Goal: Task Accomplishment & Management: Manage account settings

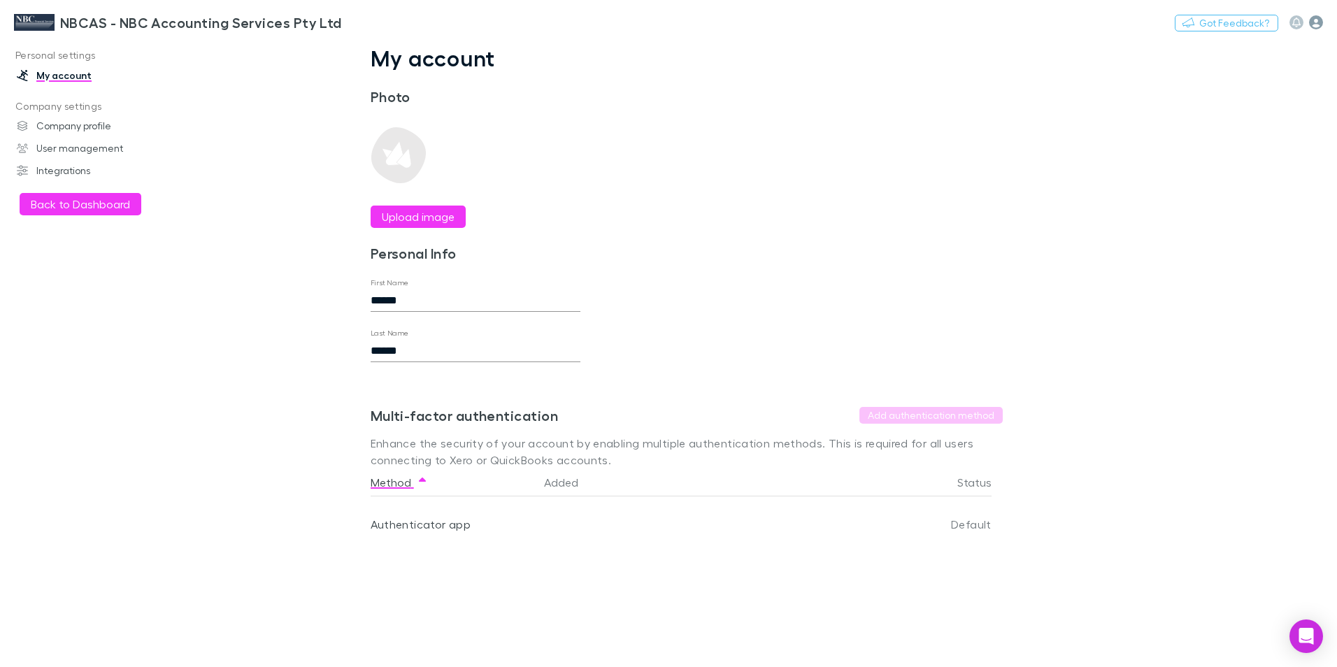
click at [1318, 20] on icon "button" at bounding box center [1316, 22] width 14 height 14
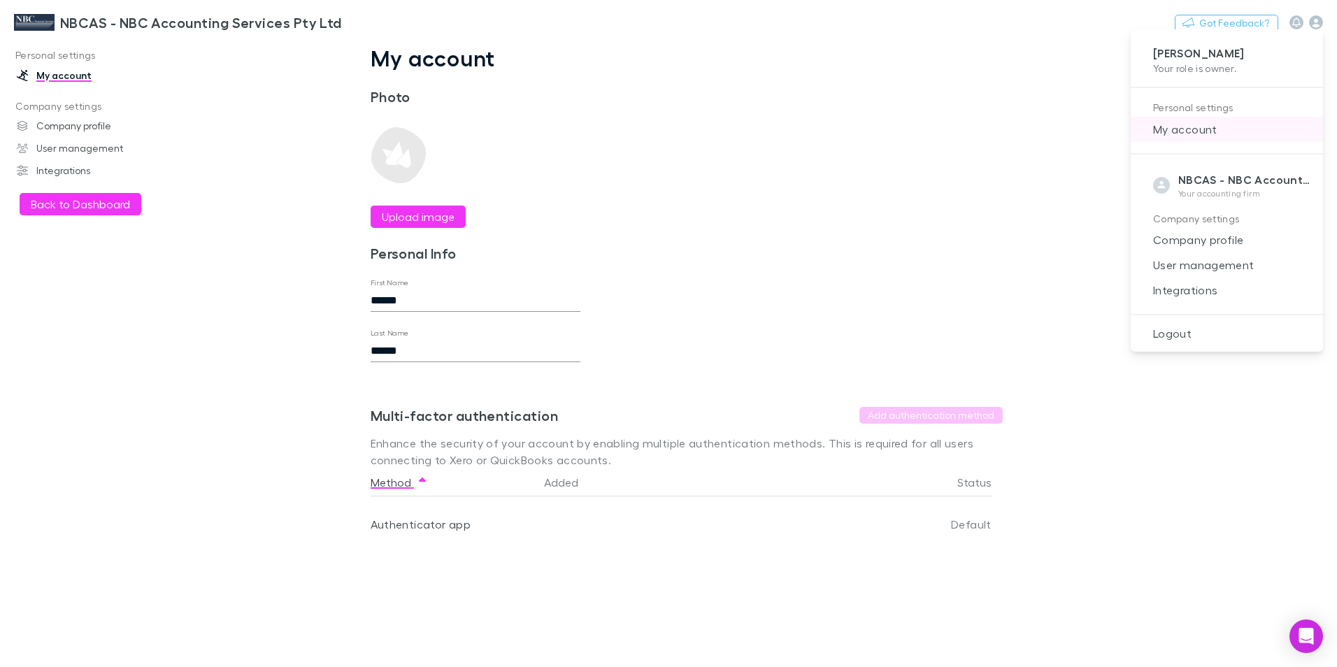
click at [1202, 131] on span "My account" at bounding box center [1227, 129] width 170 height 17
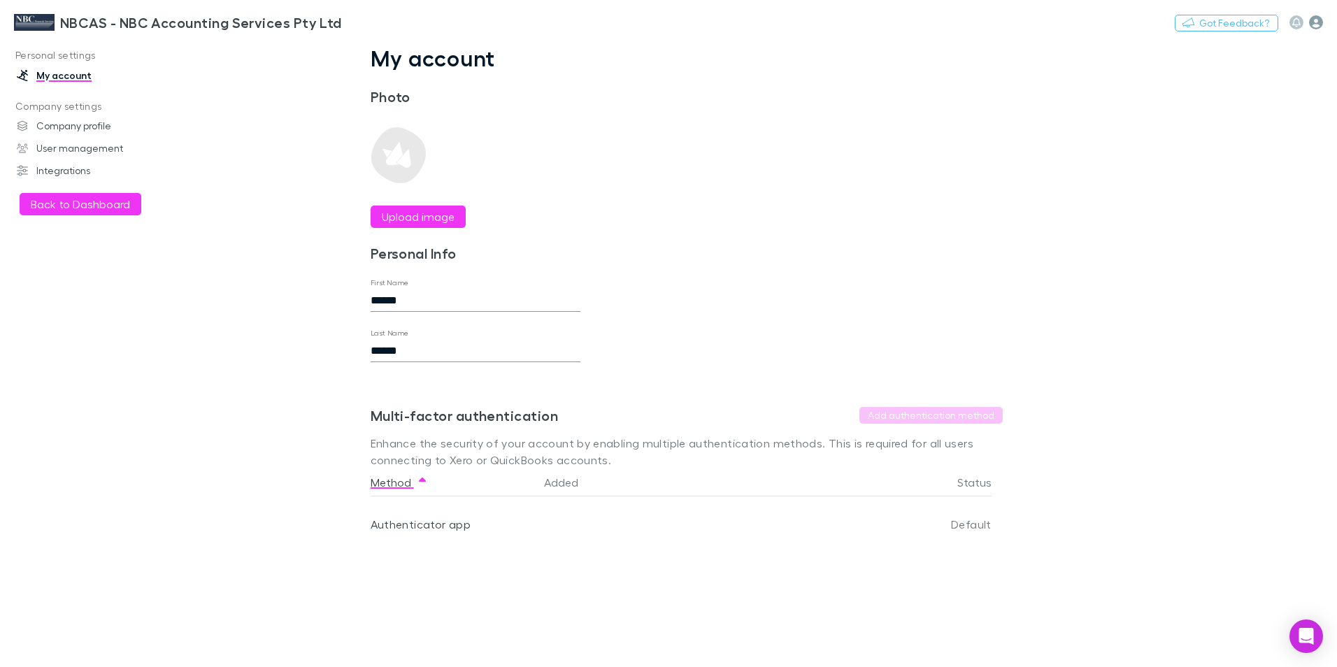
click at [1316, 17] on icon "button" at bounding box center [1316, 22] width 14 height 14
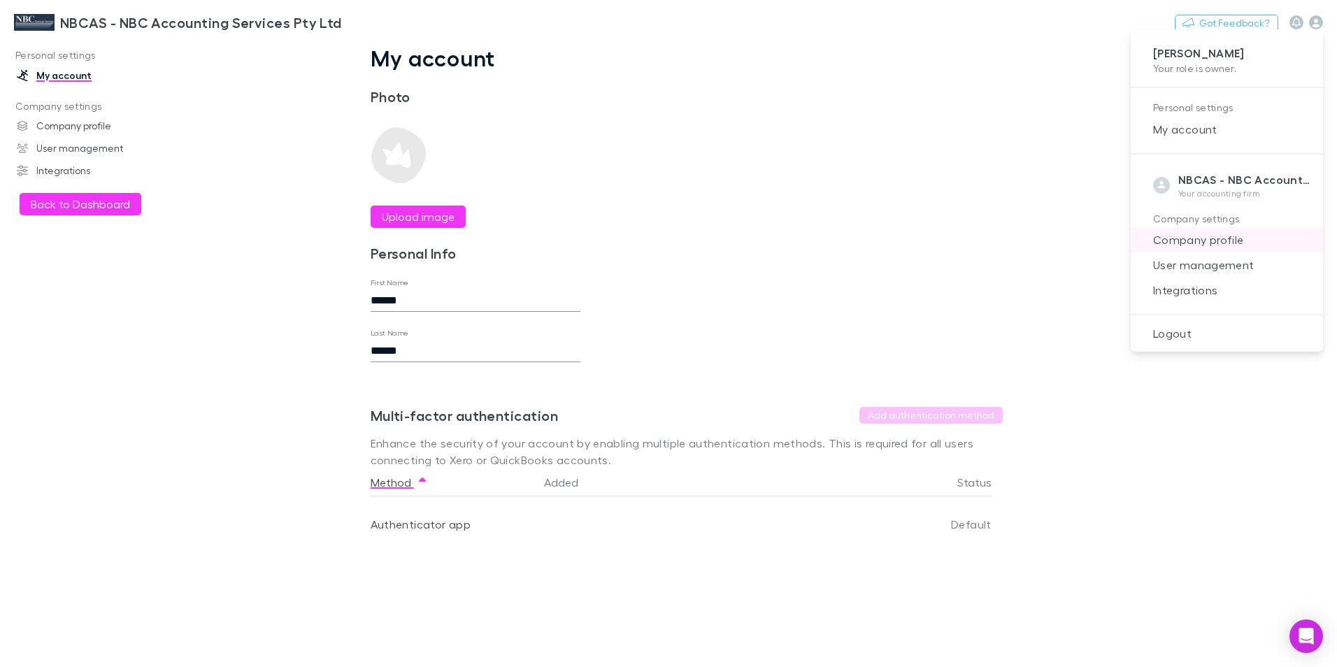
click at [1207, 242] on span "Company profile" at bounding box center [1227, 239] width 170 height 17
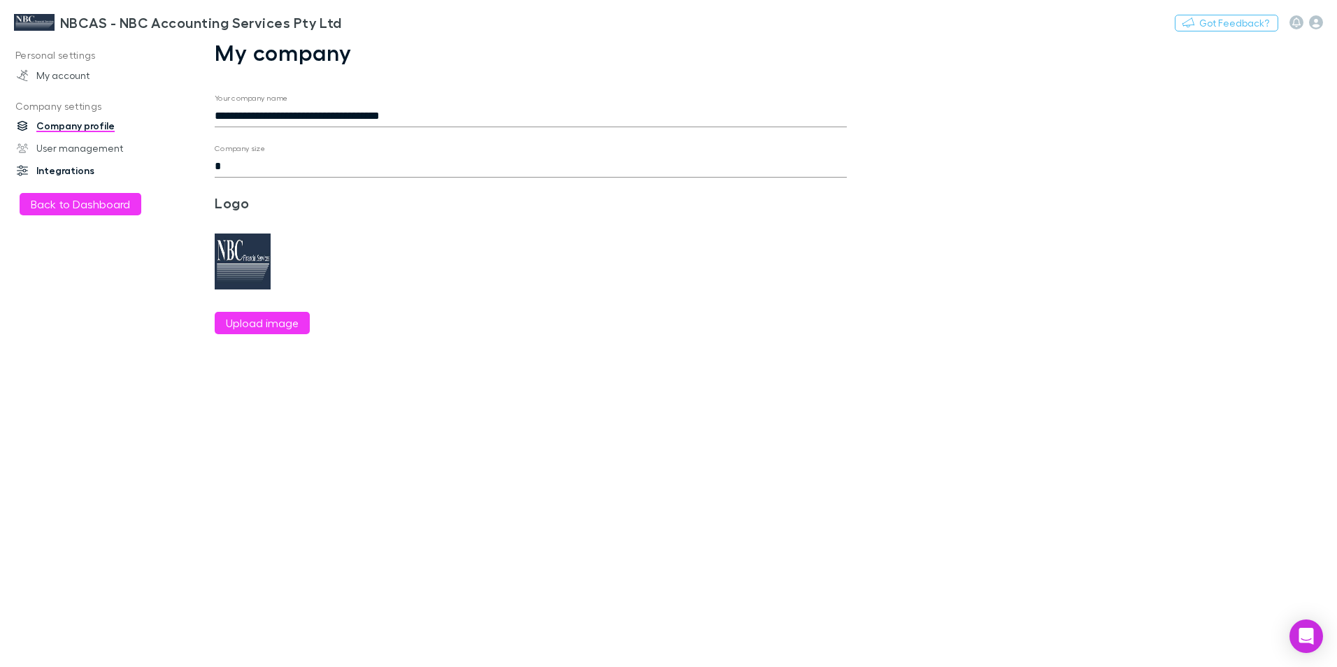
click at [81, 170] on link "Integrations" at bounding box center [96, 170] width 186 height 22
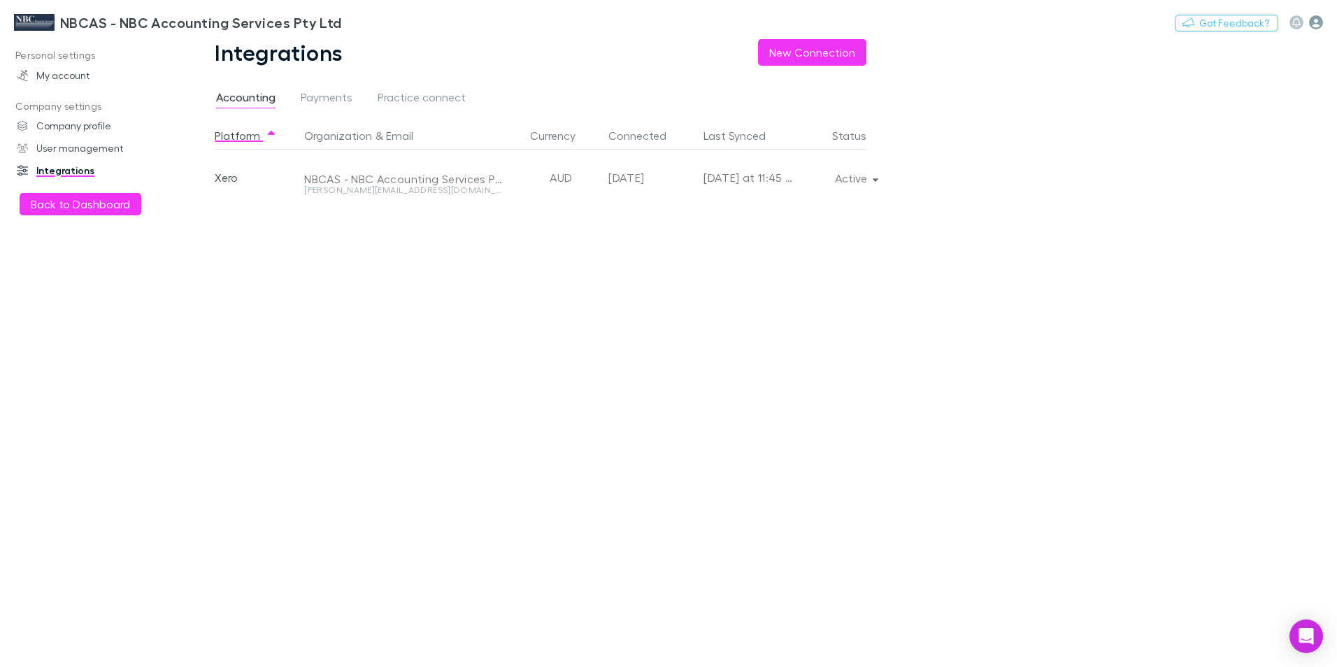
click at [1314, 15] on icon "button" at bounding box center [1316, 22] width 14 height 14
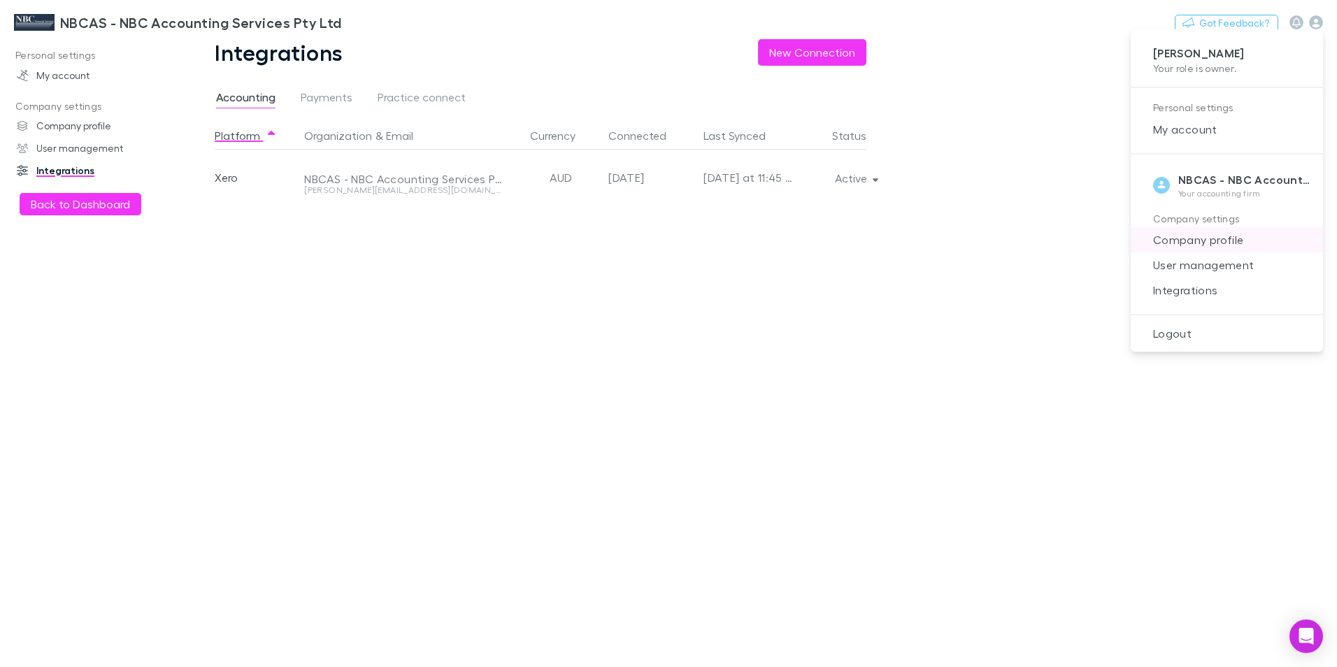
click at [1196, 236] on span "Company profile" at bounding box center [1227, 239] width 170 height 17
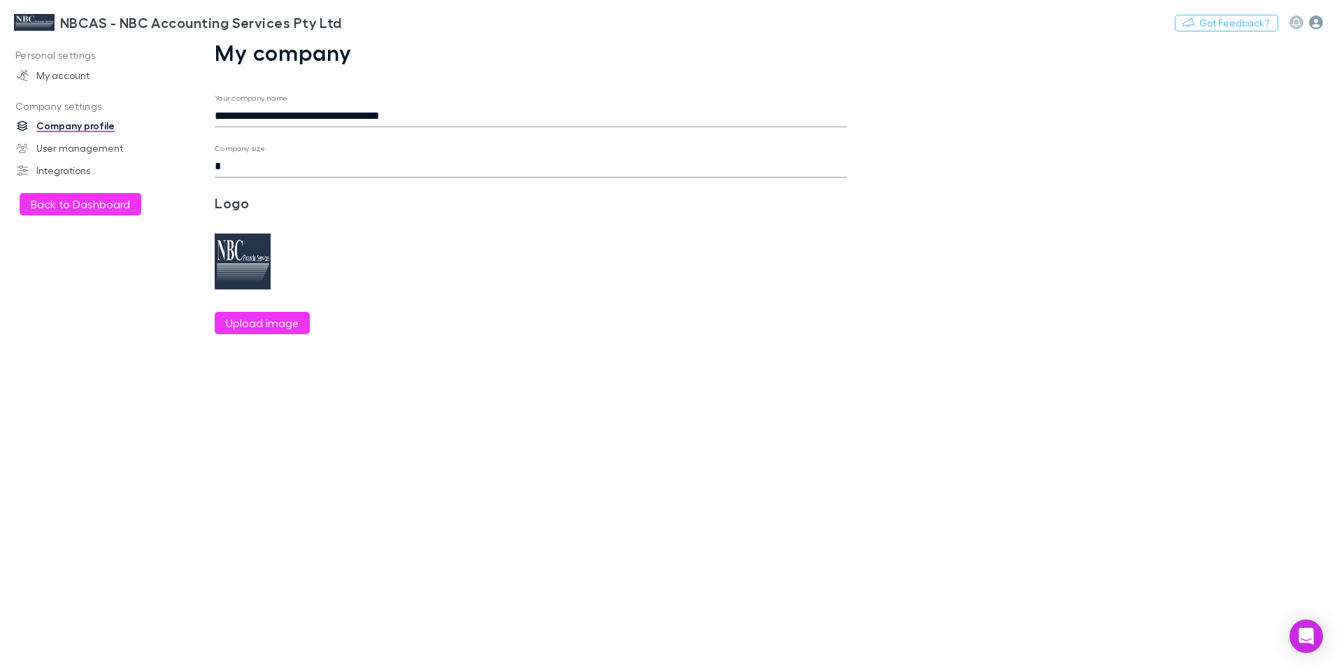
click at [1316, 29] on icon "button" at bounding box center [1316, 22] width 14 height 14
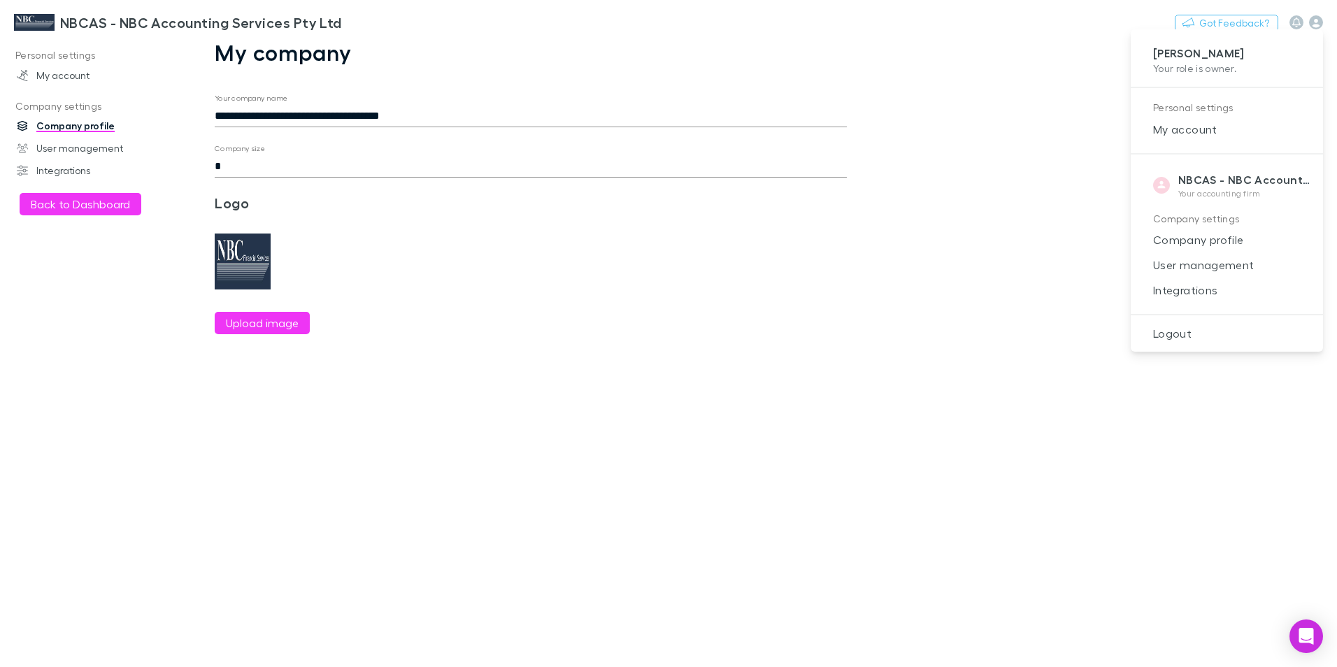
click at [56, 81] on div at bounding box center [668, 333] width 1337 height 667
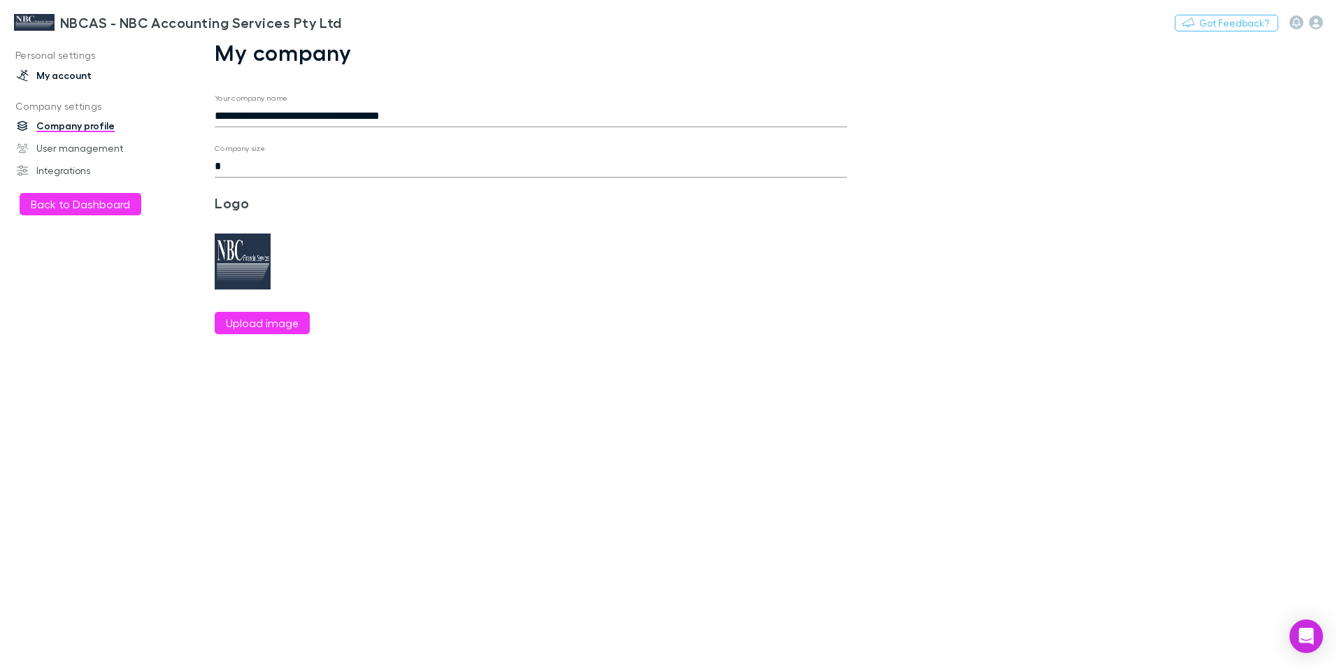
click at [59, 75] on link "My account" at bounding box center [96, 75] width 186 height 22
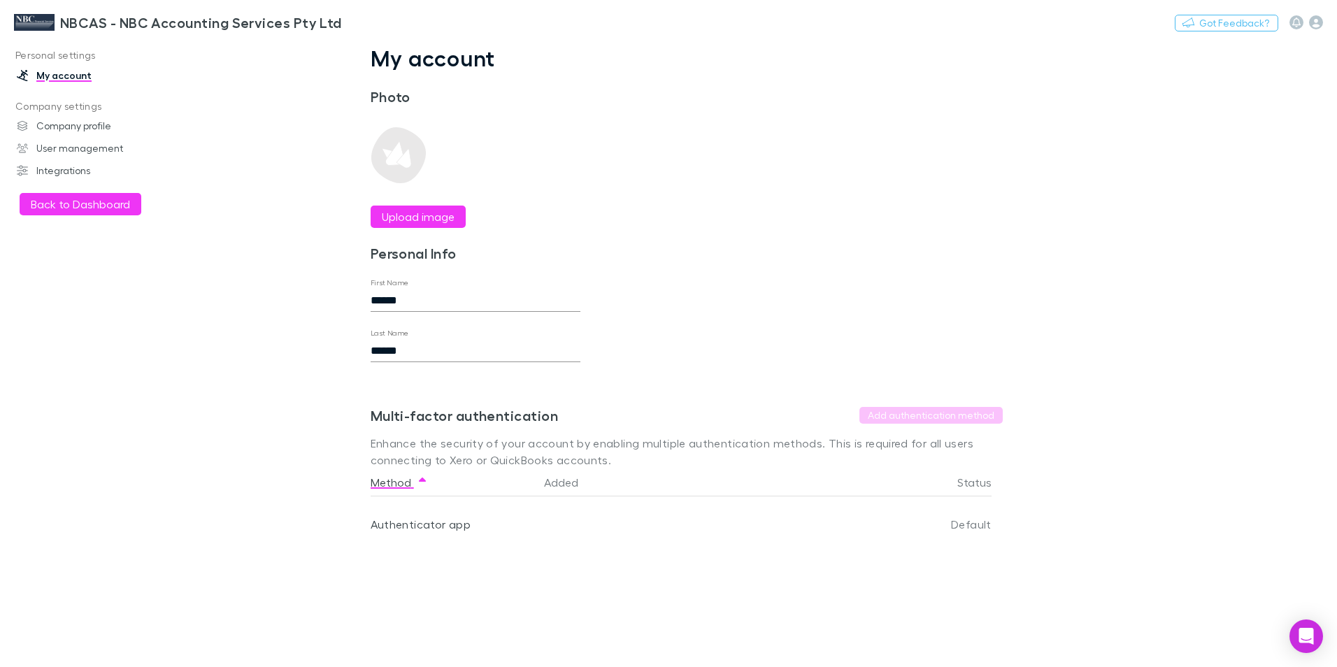
click at [65, 57] on p "Personal settings" at bounding box center [96, 55] width 186 height 17
click at [396, 159] on img at bounding box center [398, 155] width 56 height 56
click at [1316, 20] on icon "button" at bounding box center [1316, 22] width 14 height 14
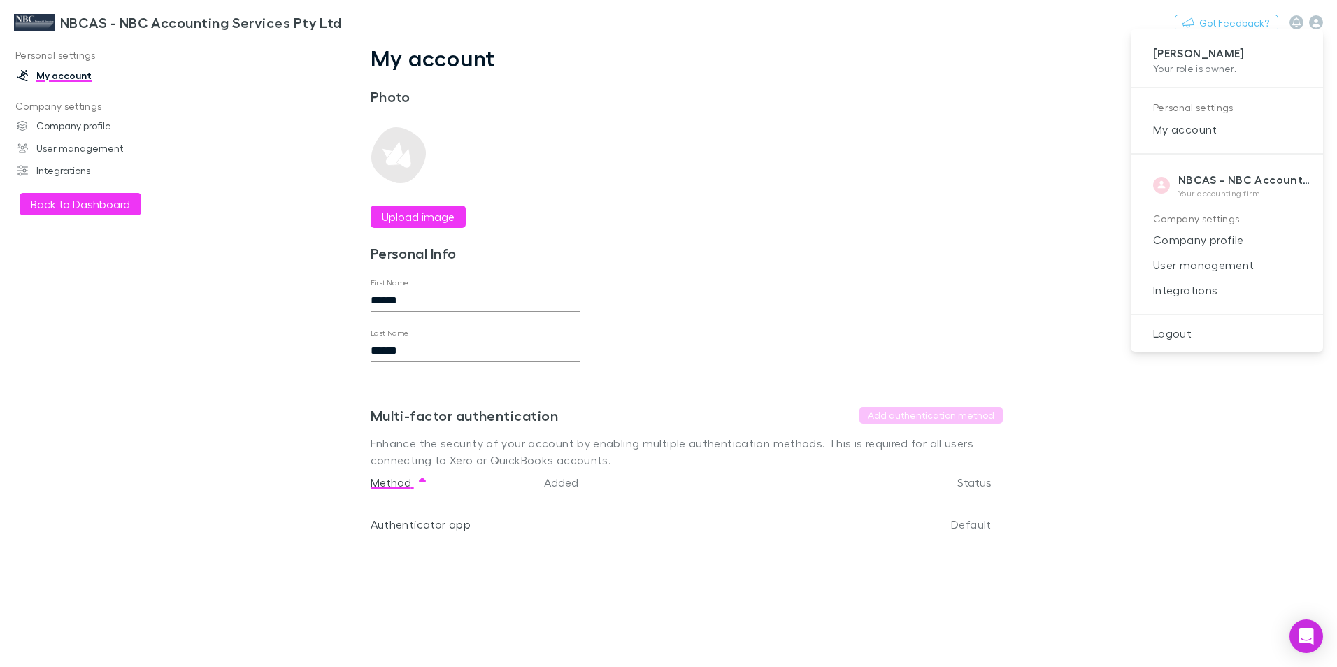
click at [94, 208] on div at bounding box center [668, 333] width 1337 height 667
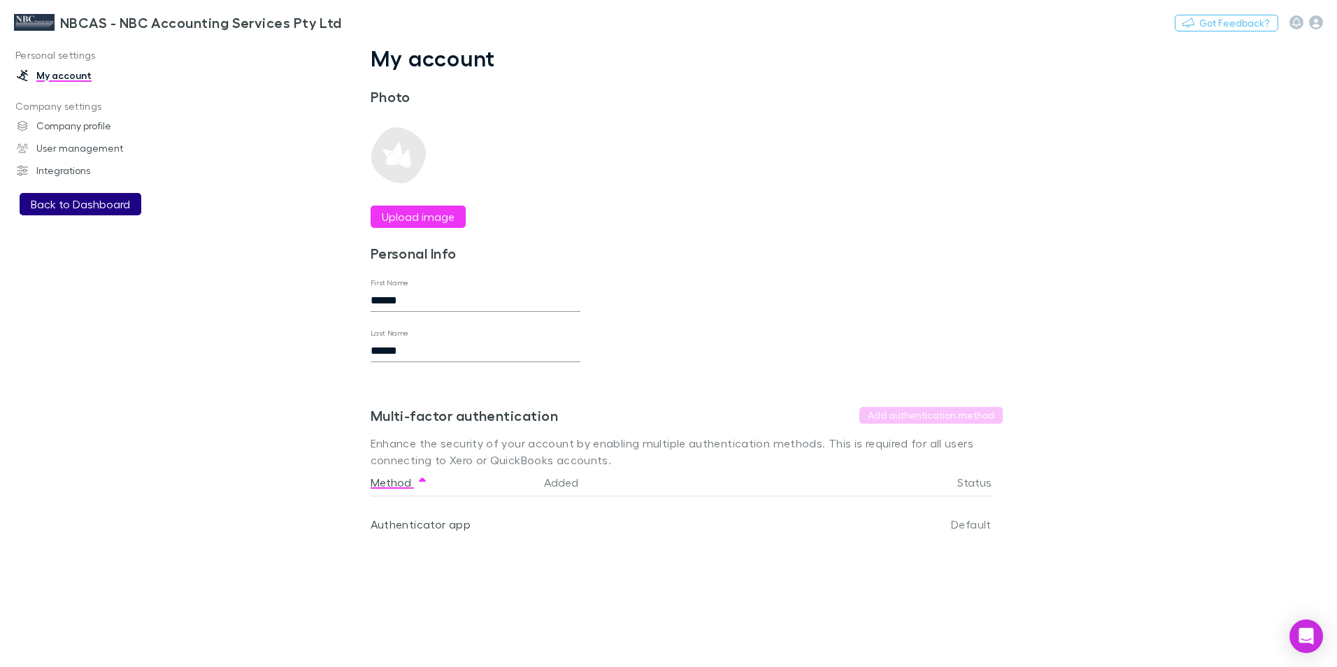
click at [88, 199] on button "Back to Dashboard" at bounding box center [81, 204] width 122 height 22
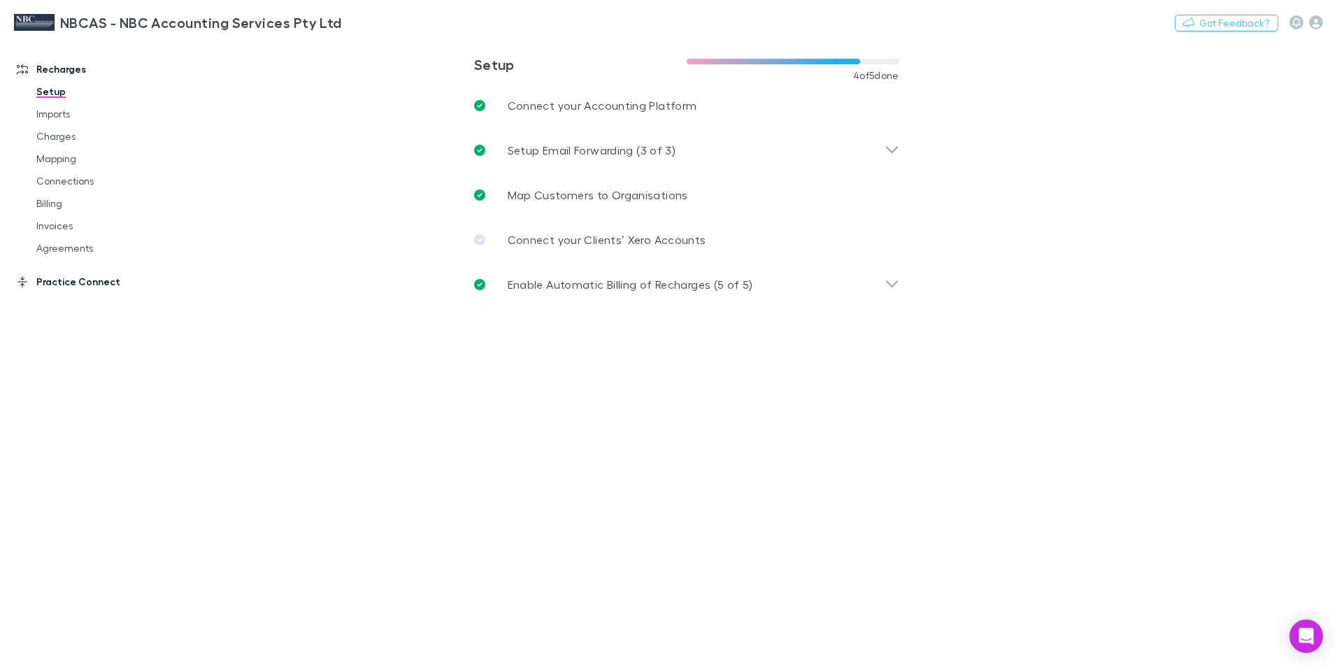
click at [74, 284] on link "Practice Connect" at bounding box center [96, 282] width 186 height 22
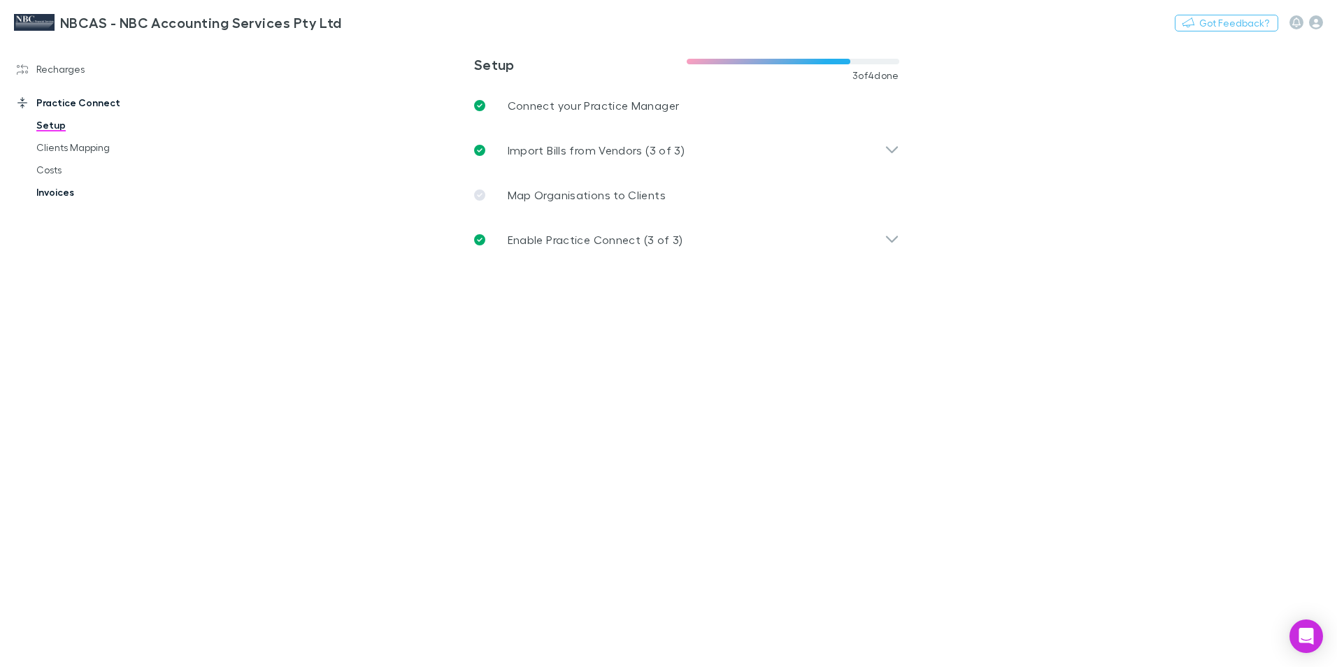
click at [58, 195] on link "Invoices" at bounding box center [105, 192] width 166 height 22
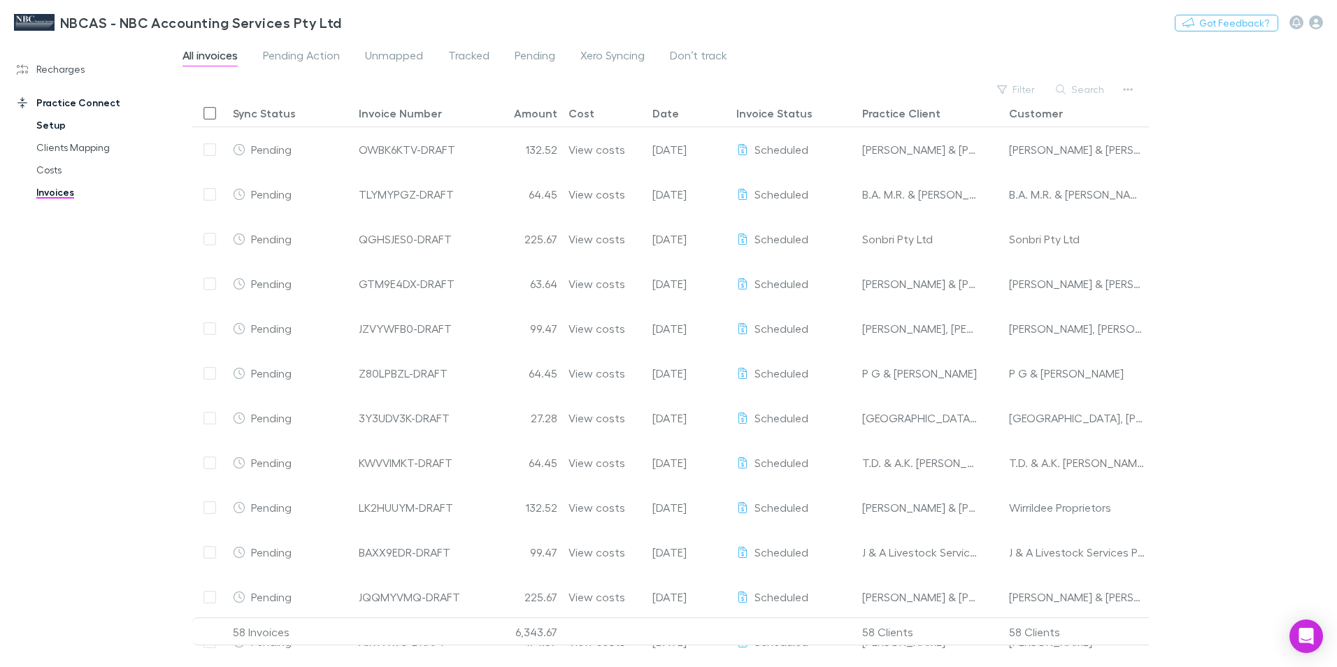
click at [57, 127] on link "Setup" at bounding box center [105, 125] width 166 height 22
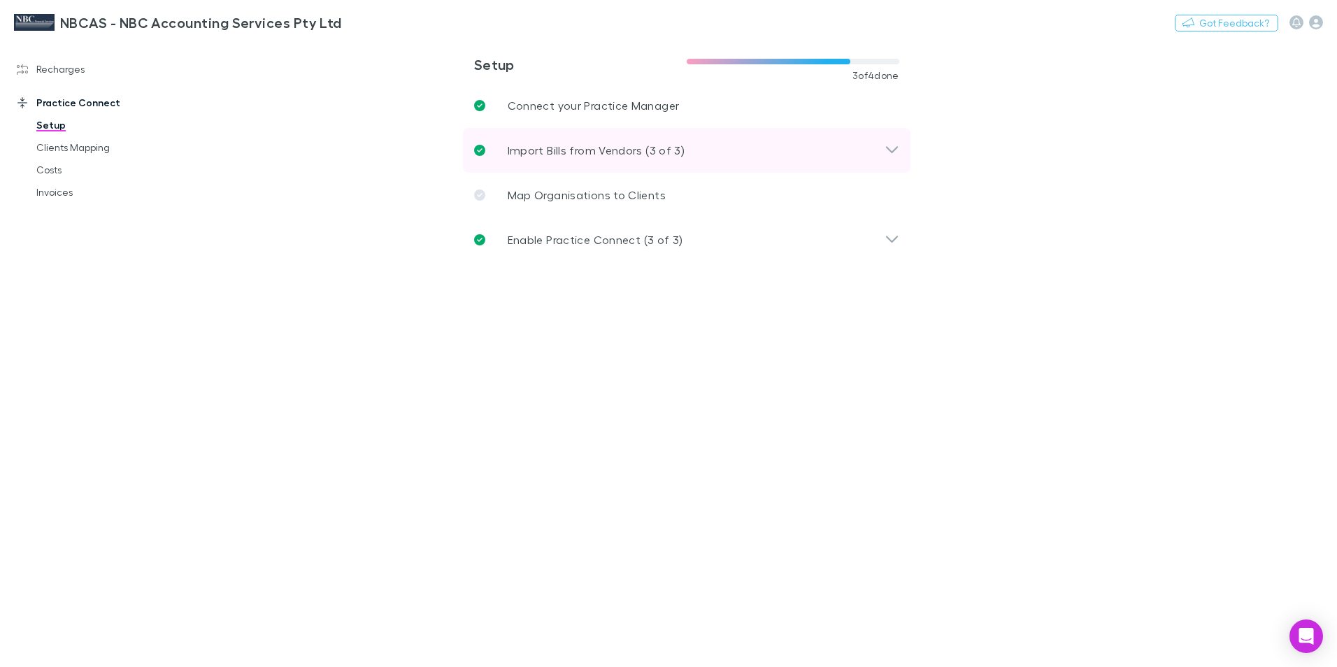
click at [617, 154] on p "Import Bills from Vendors (3 of 3)" at bounding box center [597, 150] width 178 height 17
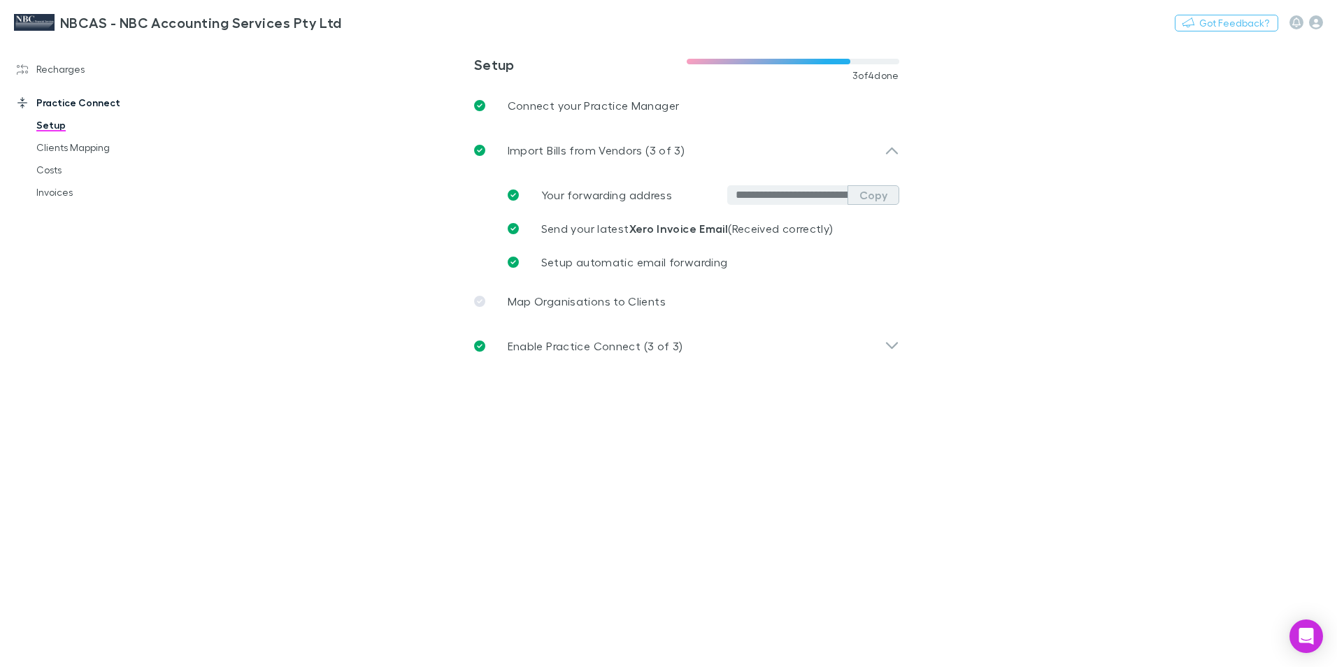
click at [868, 195] on button "Copy" at bounding box center [873, 195] width 52 height 20
